Goal: Task Accomplishment & Management: Use online tool/utility

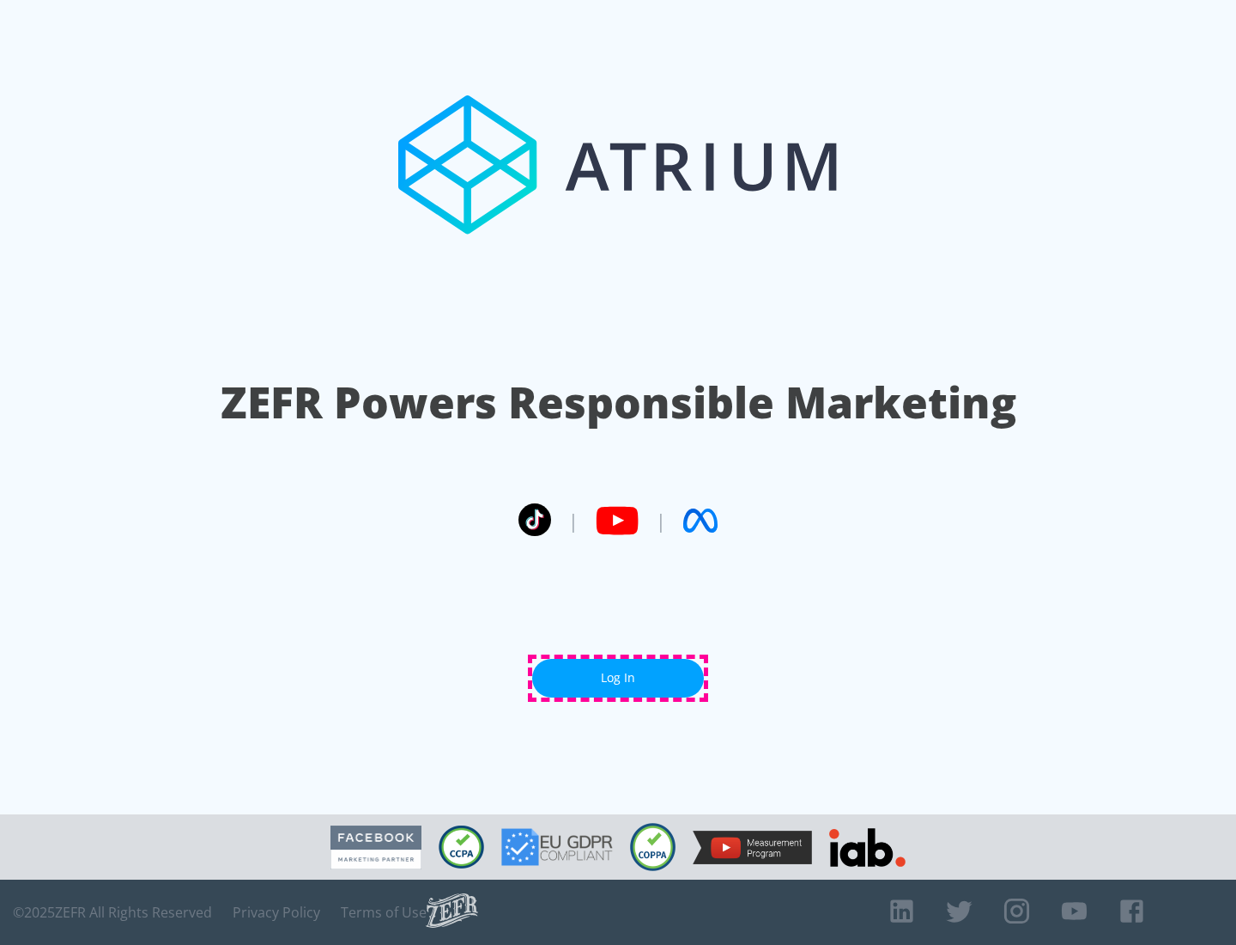
click at [618, 677] on link "Log In" at bounding box center [618, 678] width 172 height 39
